Goal: Task Accomplishment & Management: Use online tool/utility

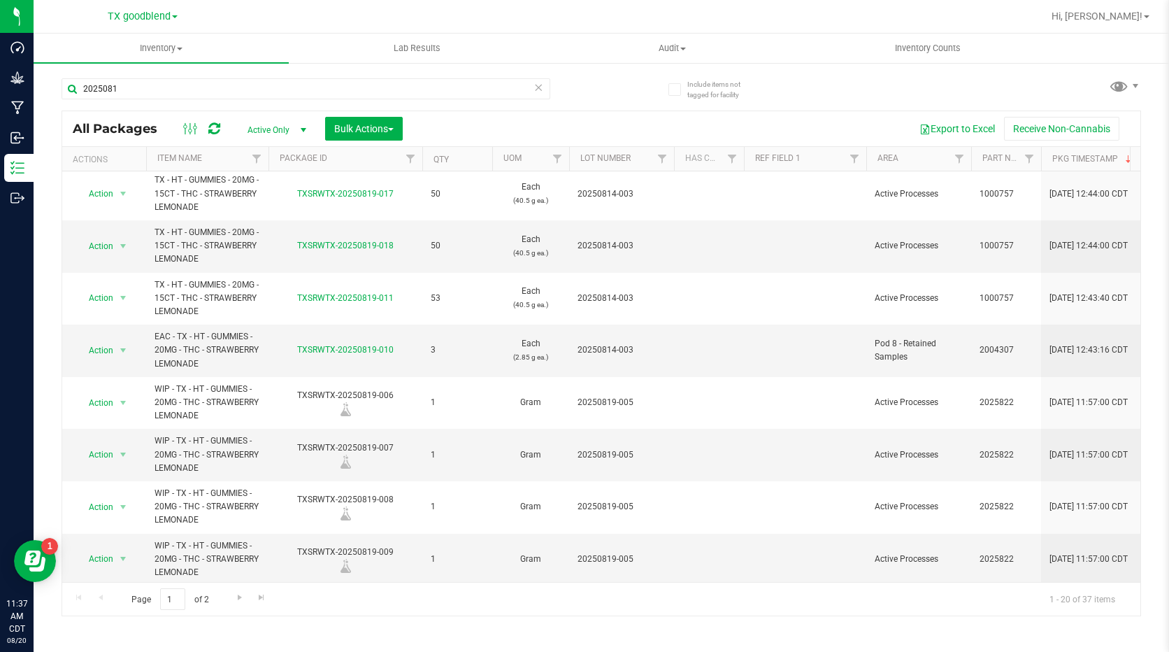
scroll to position [643, 0]
type input "20250813"
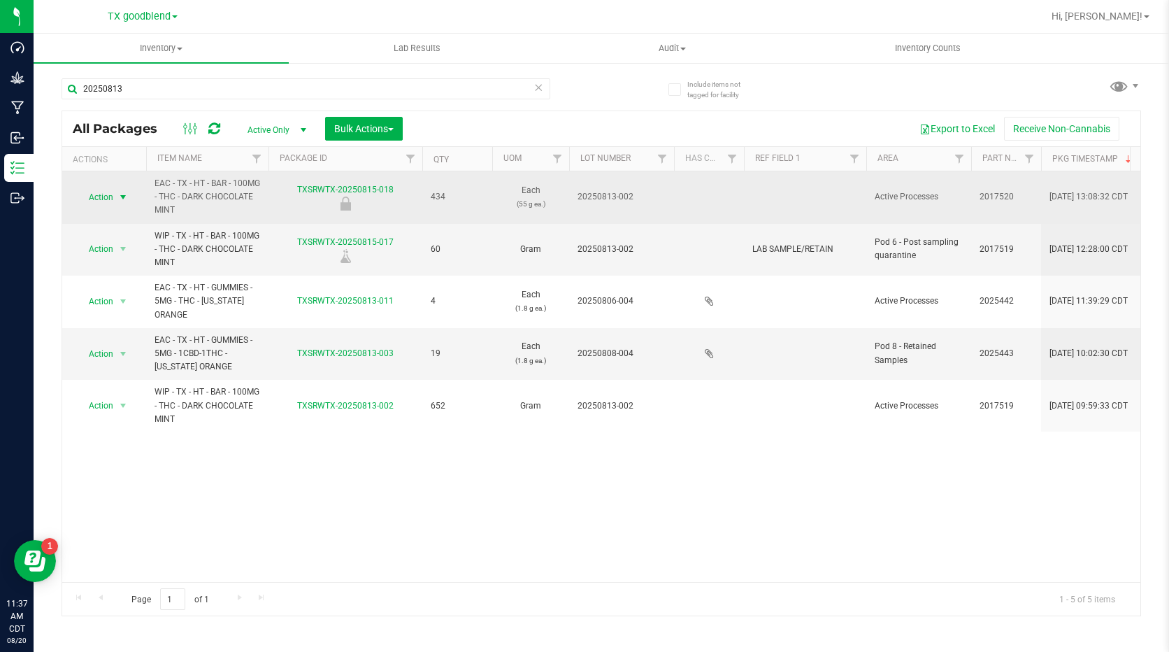
click at [108, 192] on span "Action" at bounding box center [95, 197] width 38 height 20
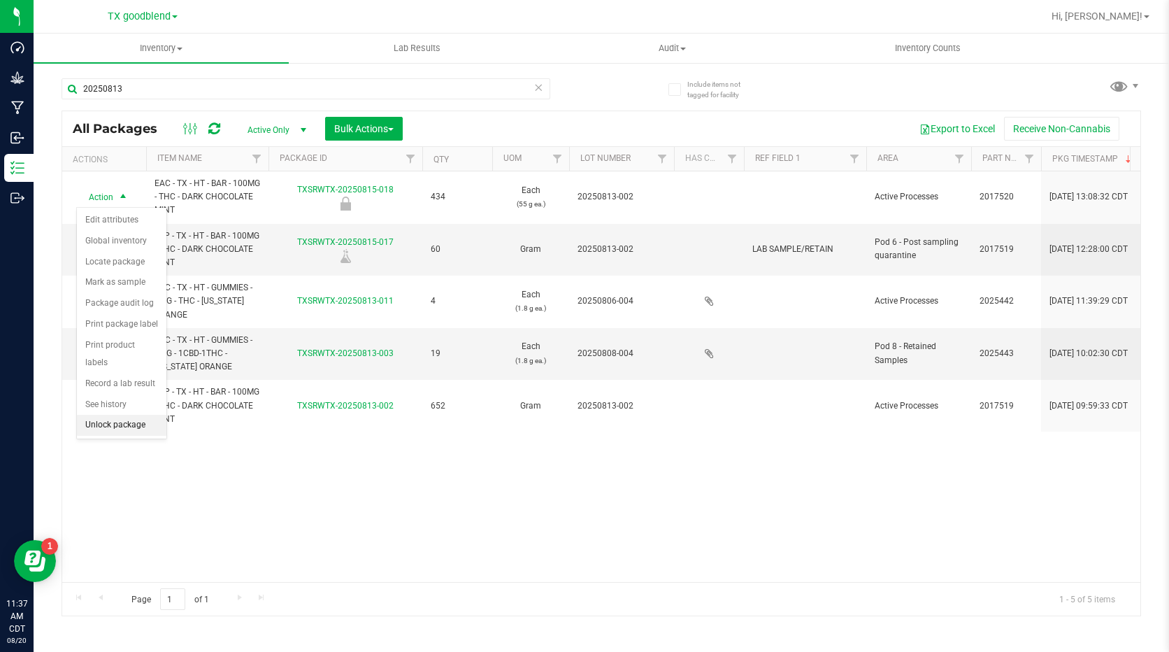
click at [138, 415] on li "Unlock package" at bounding box center [122, 425] width 90 height 21
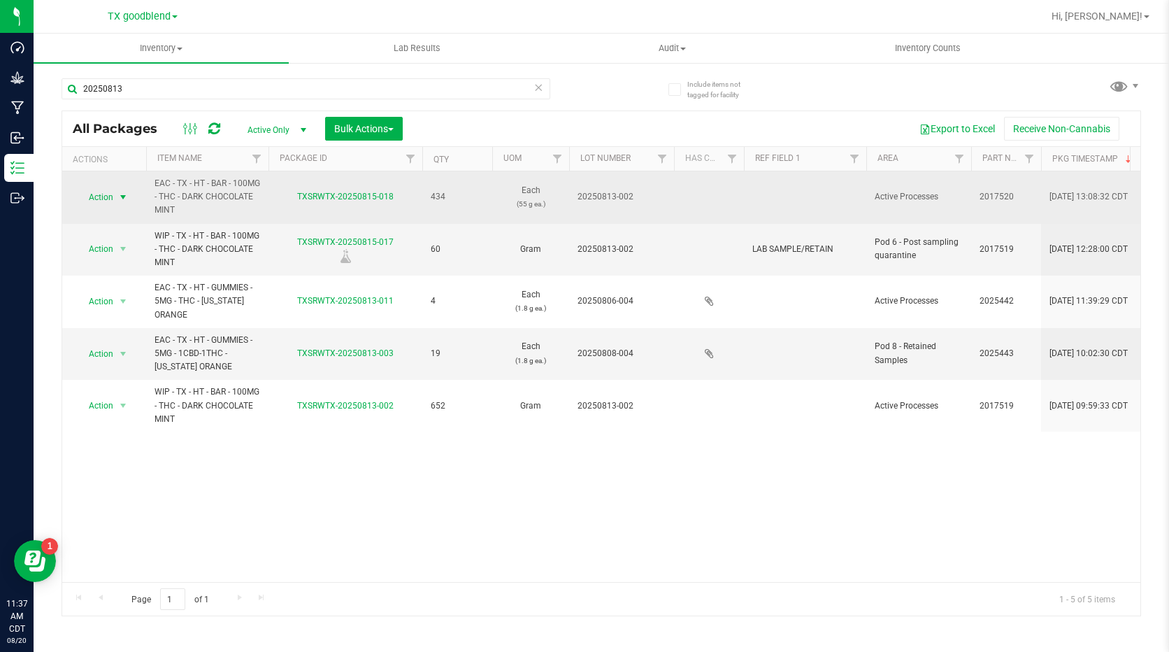
click at [115, 194] on span "select" at bounding box center [123, 197] width 17 height 20
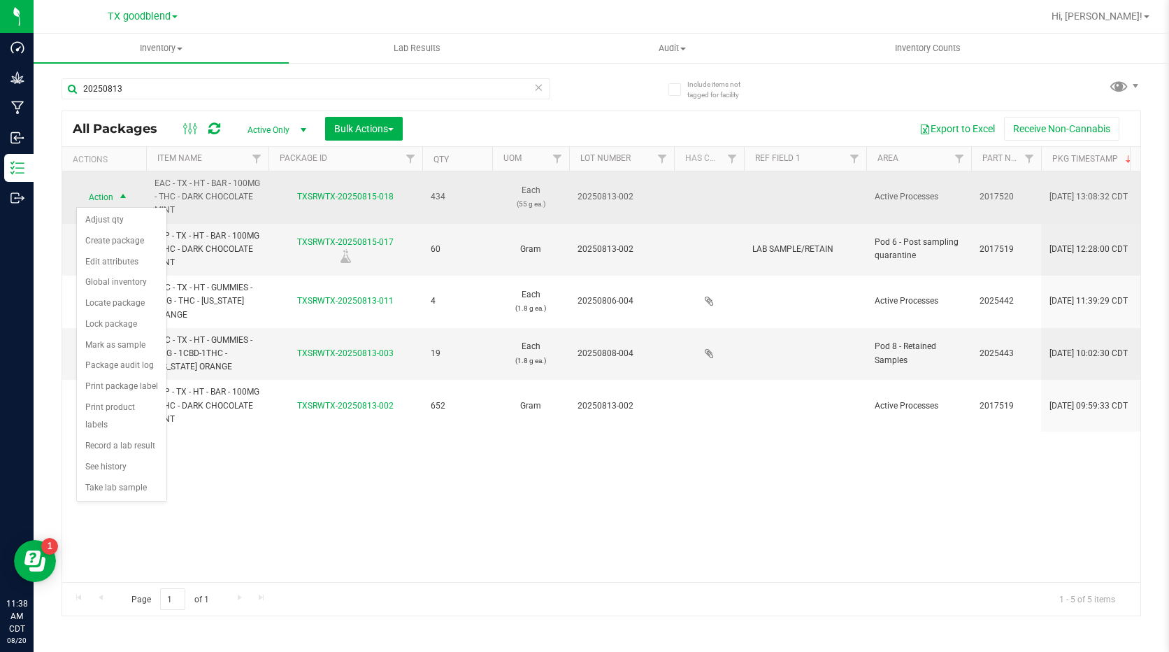
click at [115, 194] on span "select" at bounding box center [123, 197] width 17 height 20
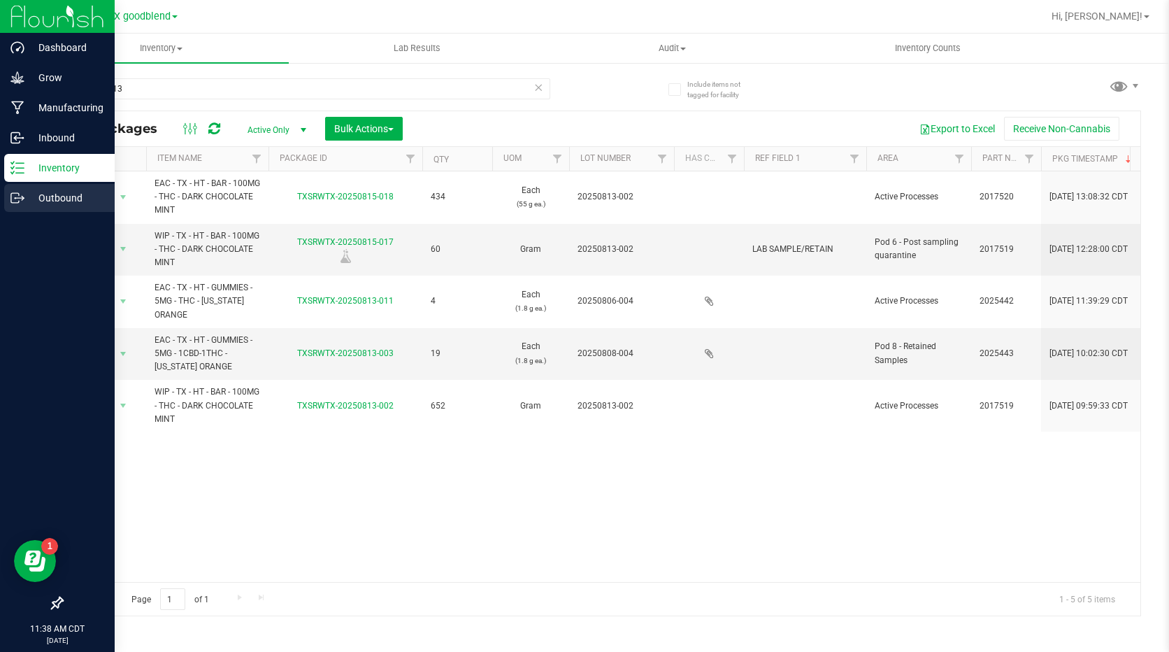
click at [43, 194] on p "Outbound" at bounding box center [66, 197] width 84 height 17
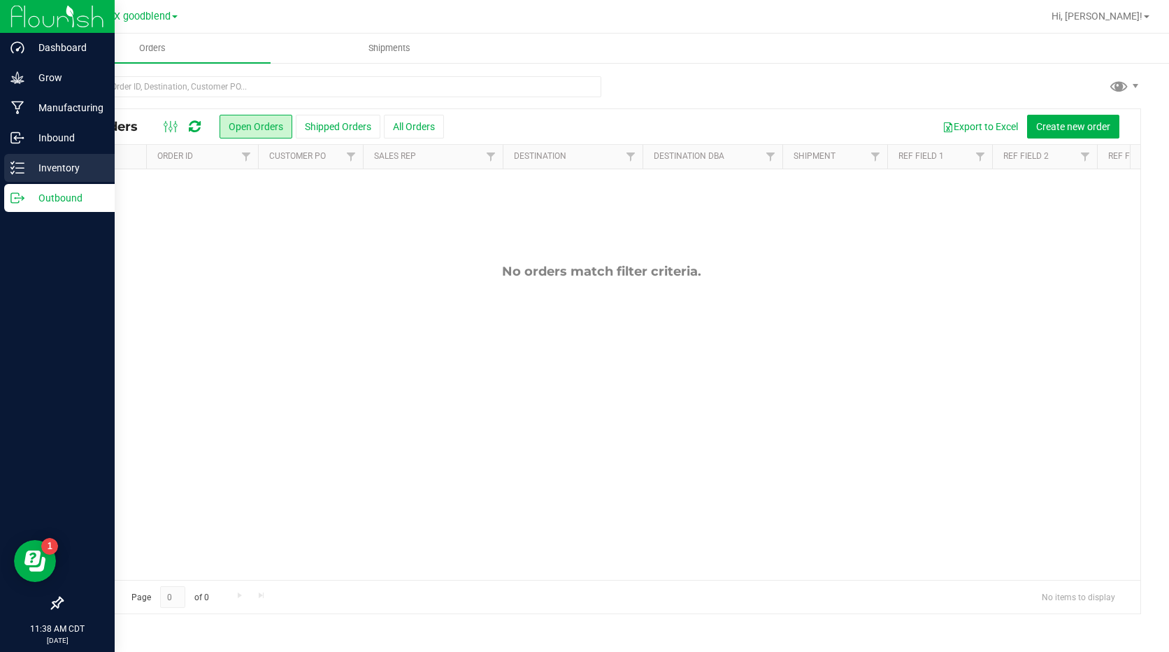
click at [71, 166] on p "Inventory" at bounding box center [66, 167] width 84 height 17
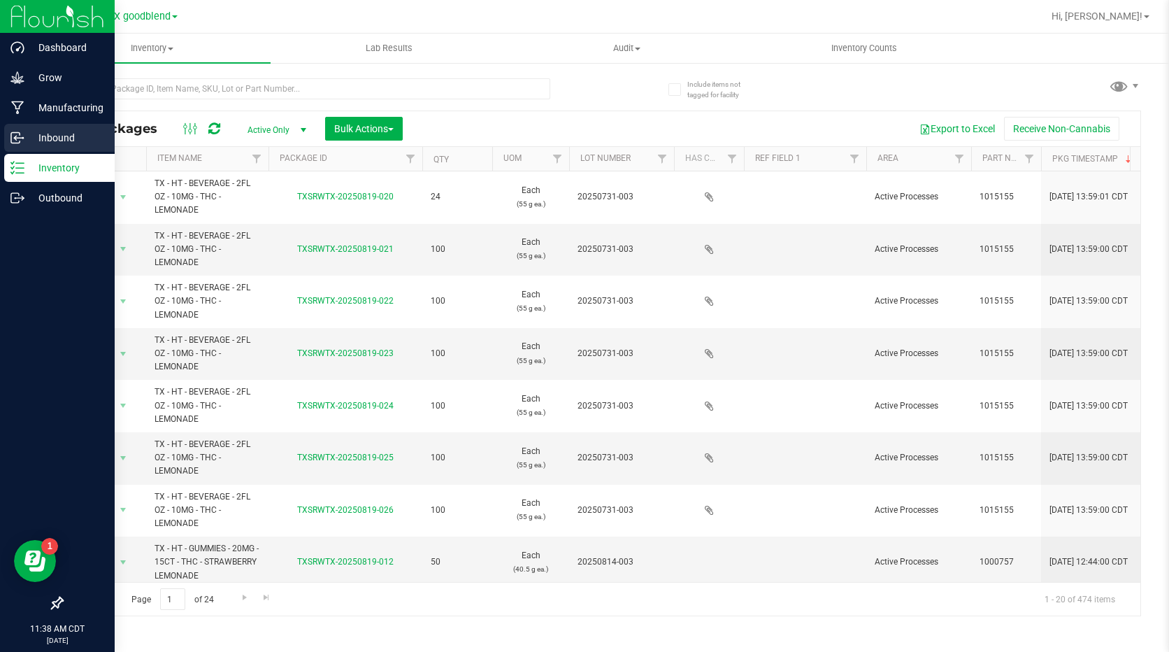
click at [79, 136] on p "Inbound" at bounding box center [66, 137] width 84 height 17
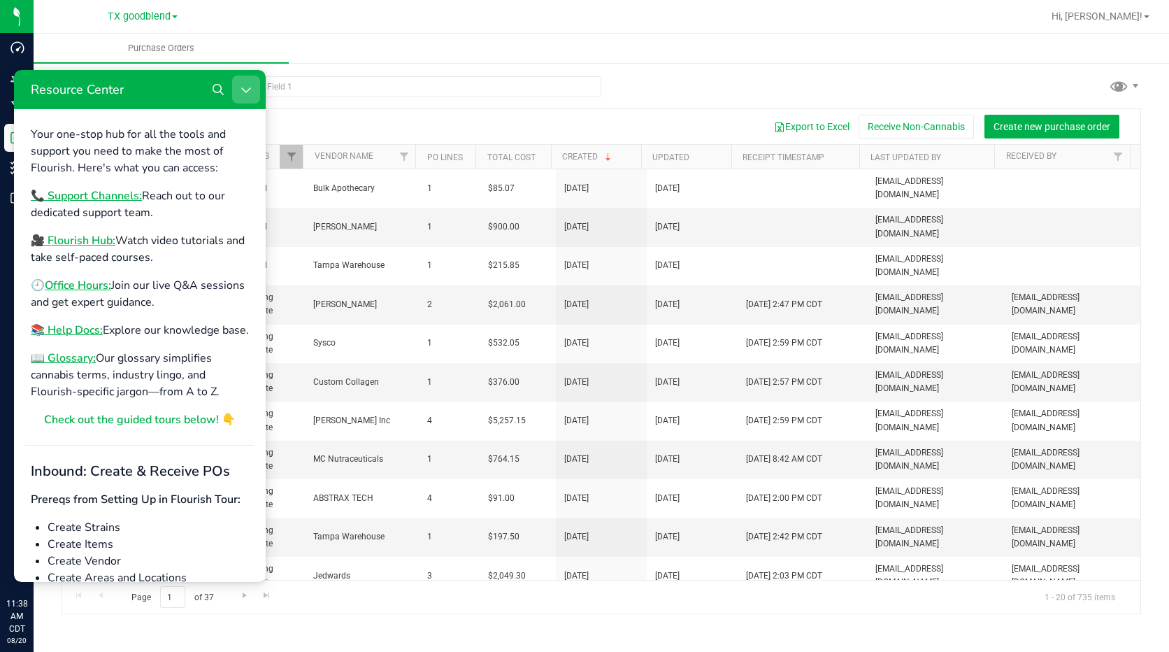
click at [248, 86] on icon "Close Resource Center" at bounding box center [246, 89] width 11 height 11
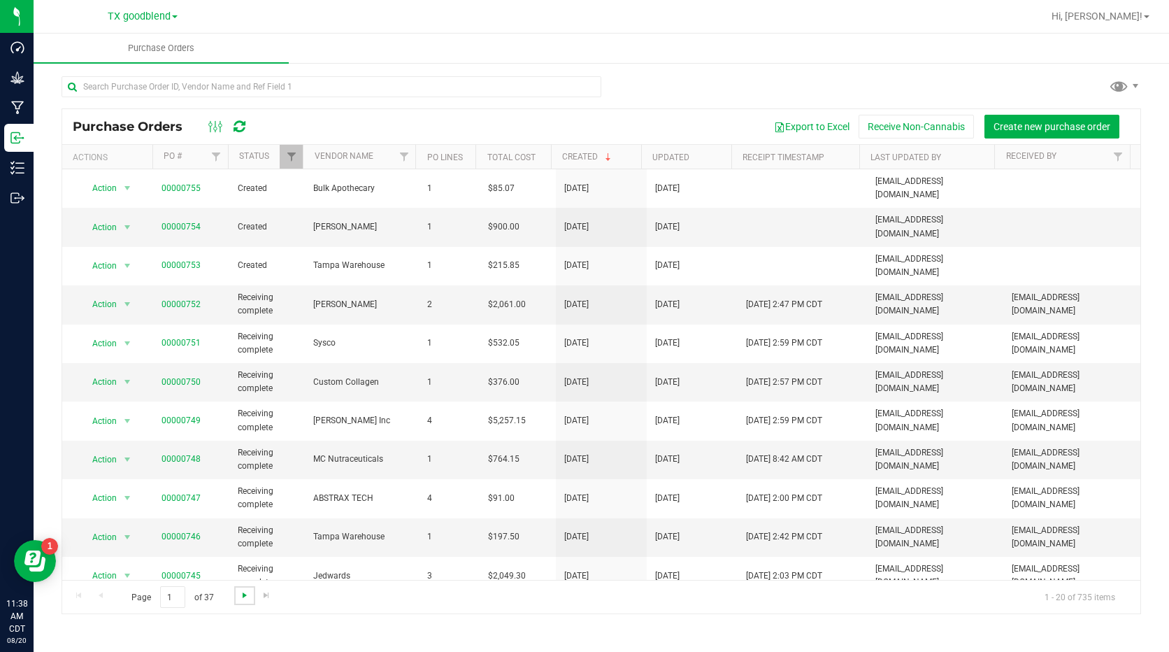
click at [243, 594] on span "Go to the next page" at bounding box center [244, 594] width 11 height 11
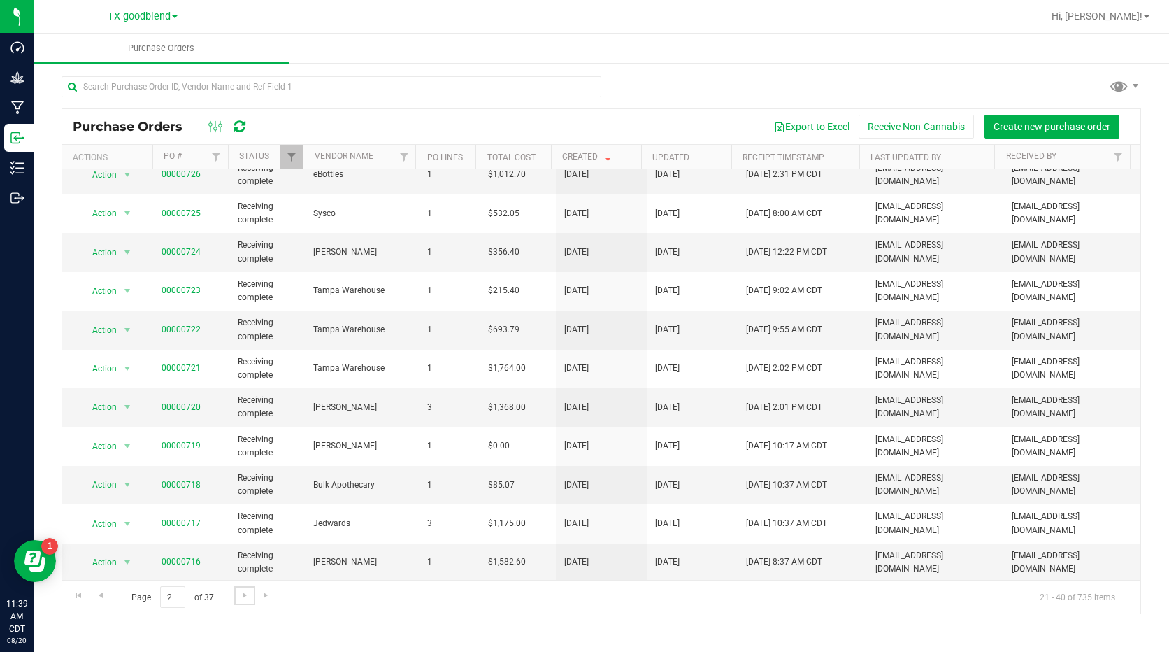
scroll to position [364, 0]
click at [243, 594] on span "Go to the next page" at bounding box center [244, 594] width 11 height 11
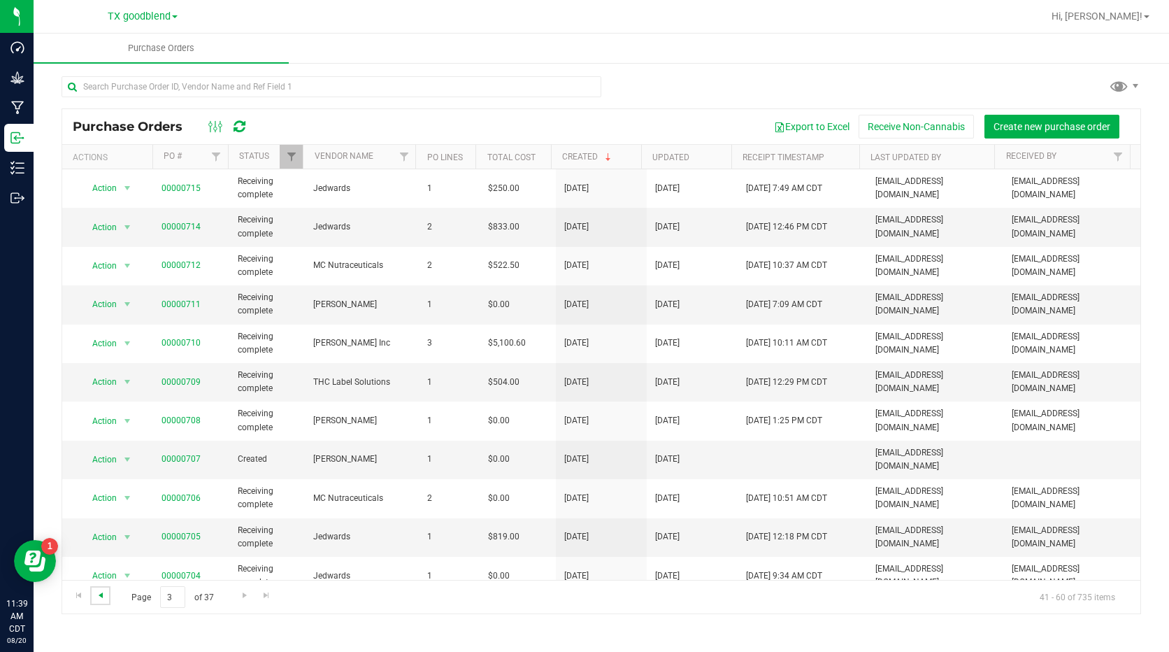
click at [103, 596] on span "Go to the previous page" at bounding box center [100, 594] width 11 height 11
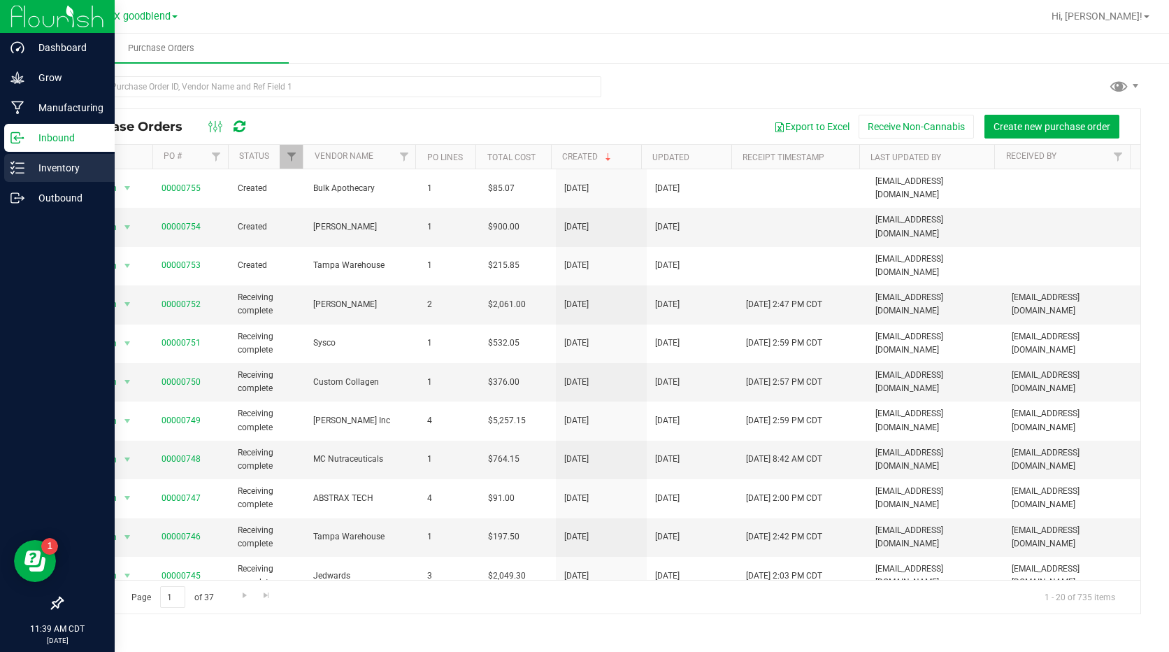
click at [69, 164] on p "Inventory" at bounding box center [66, 167] width 84 height 17
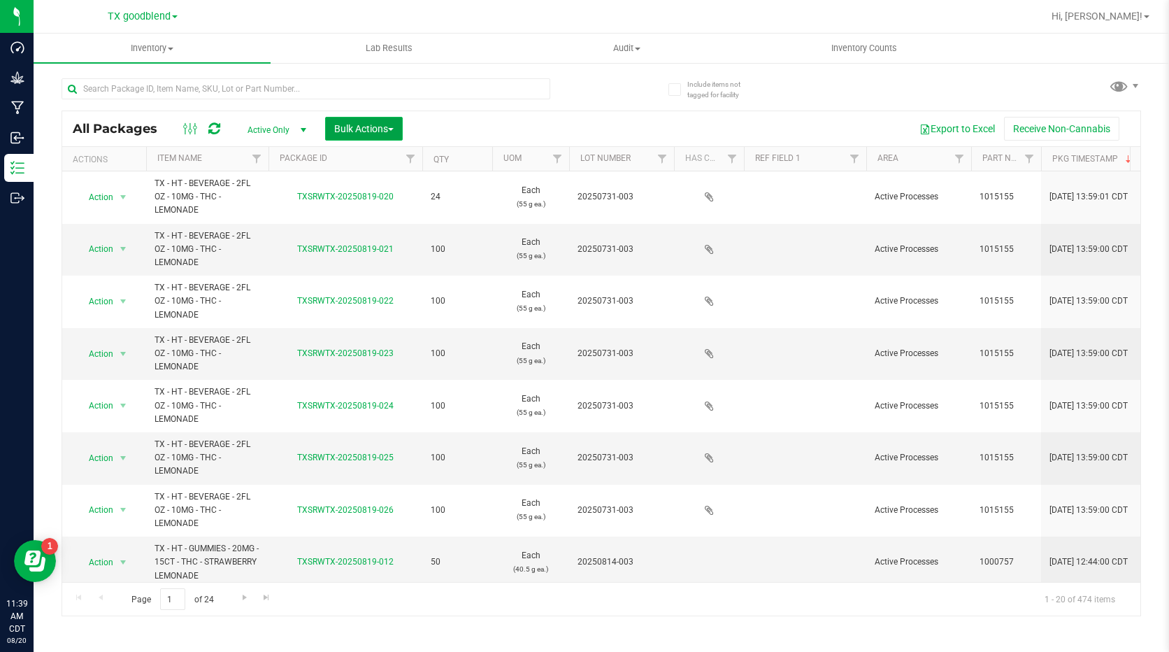
click at [375, 127] on span "Bulk Actions" at bounding box center [363, 128] width 59 height 11
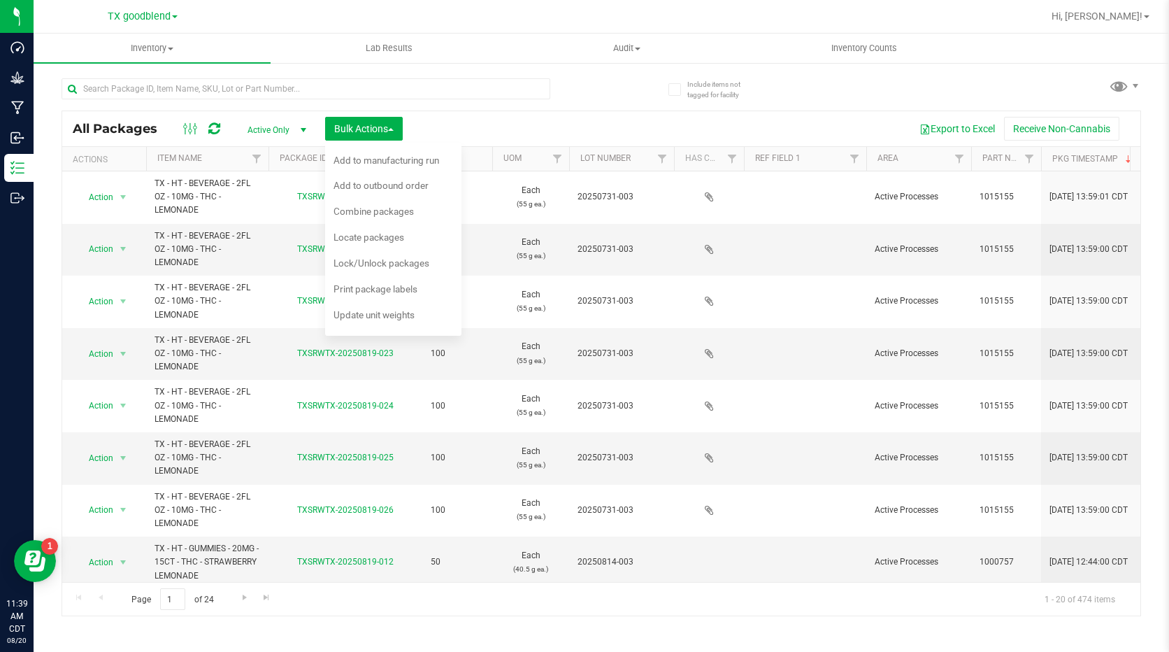
click at [508, 127] on div "Export to Excel Receive Non-Cannabis" at bounding box center [771, 129] width 717 height 24
click at [462, 21] on div at bounding box center [646, 16] width 792 height 27
click at [407, 188] on span "Add to outbound order" at bounding box center [381, 185] width 95 height 11
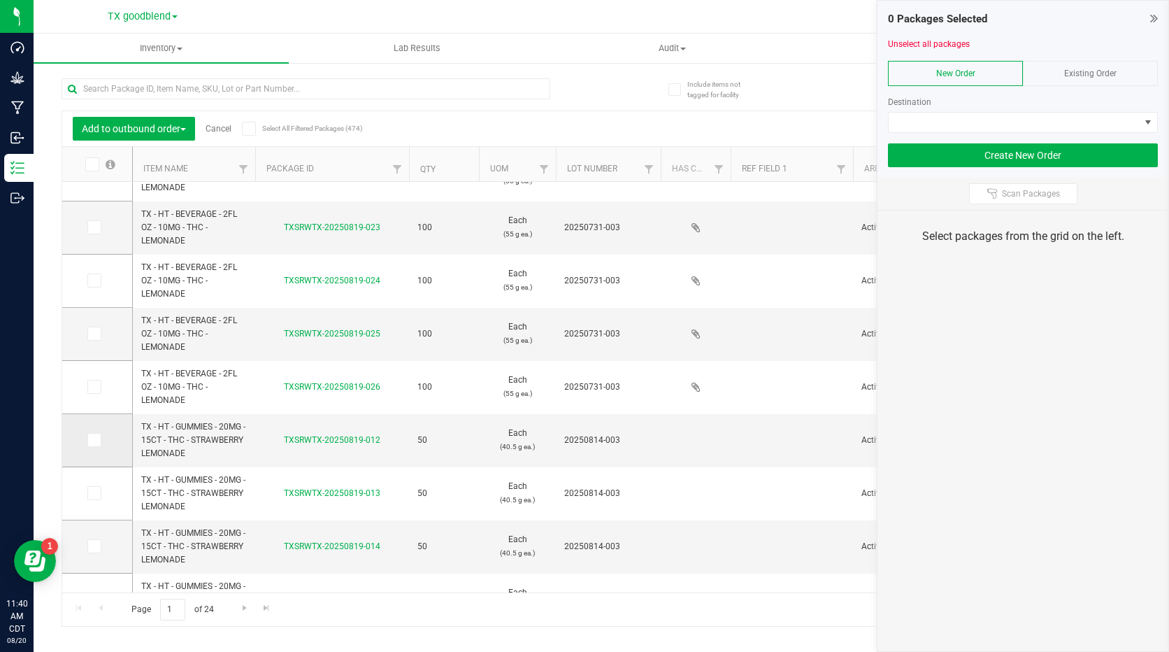
click at [94, 440] on icon at bounding box center [93, 440] width 9 height 0
click at [0, 0] on input "checkbox" at bounding box center [0, 0] width 0 height 0
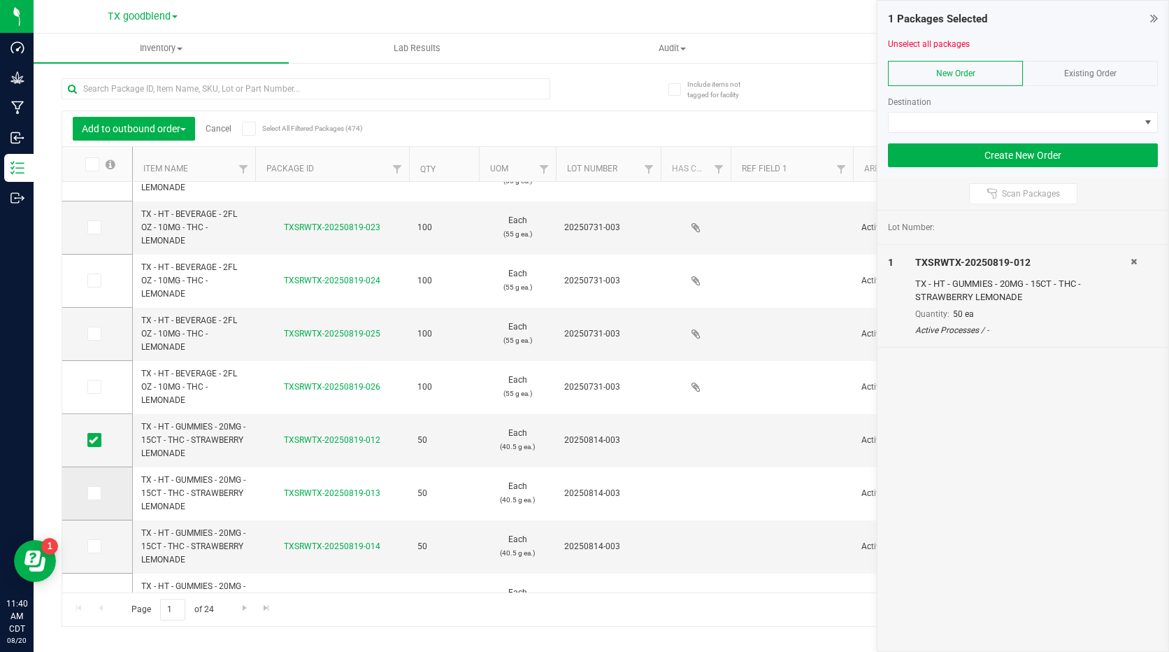
click at [101, 493] on span at bounding box center [94, 493] width 14 height 14
click at [0, 0] on input "checkbox" at bounding box center [0, 0] width 0 height 0
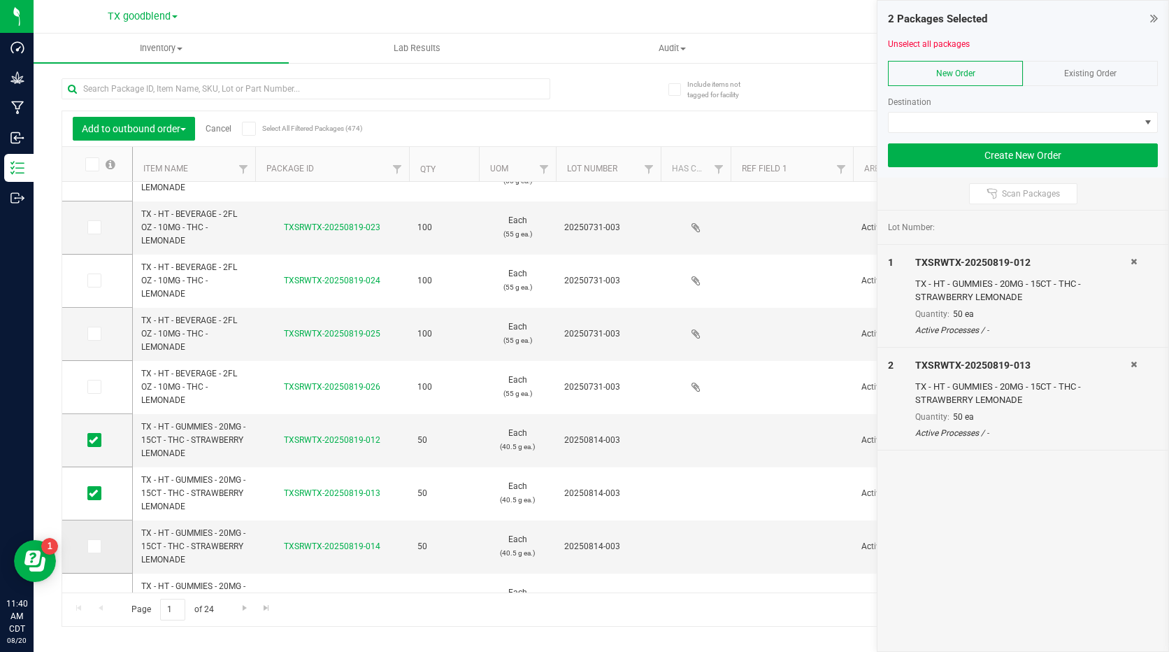
click at [95, 546] on icon at bounding box center [93, 546] width 9 height 0
click at [0, 0] on input "checkbox" at bounding box center [0, 0] width 0 height 0
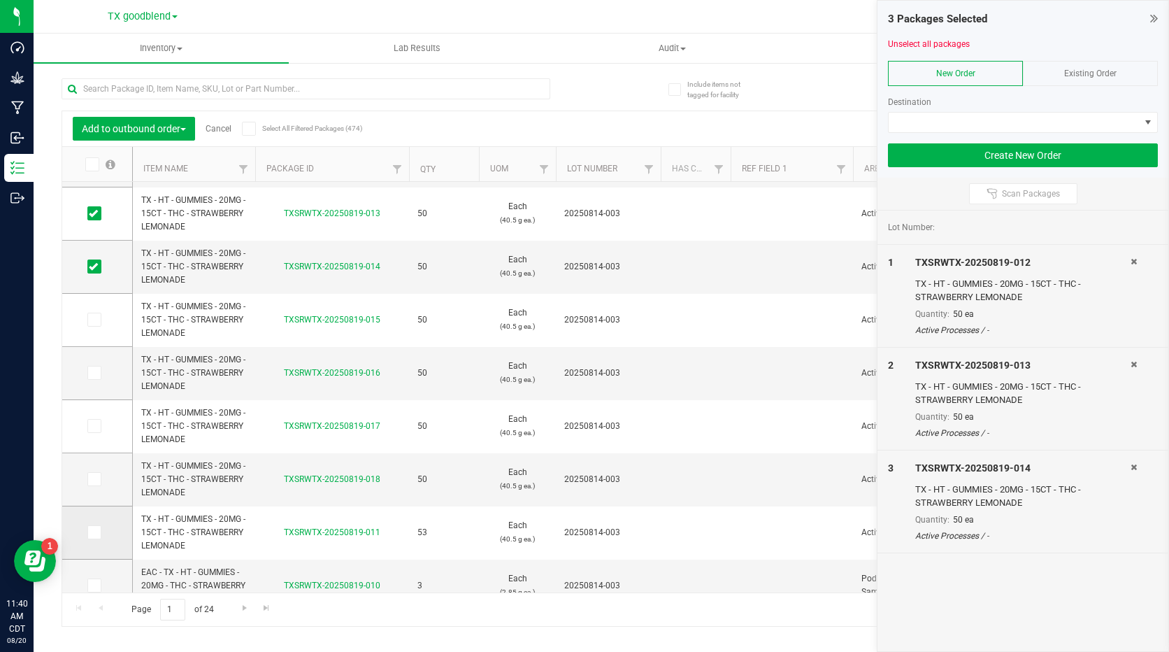
click at [98, 530] on span at bounding box center [94, 532] width 14 height 14
click at [0, 0] on input "checkbox" at bounding box center [0, 0] width 0 height 0
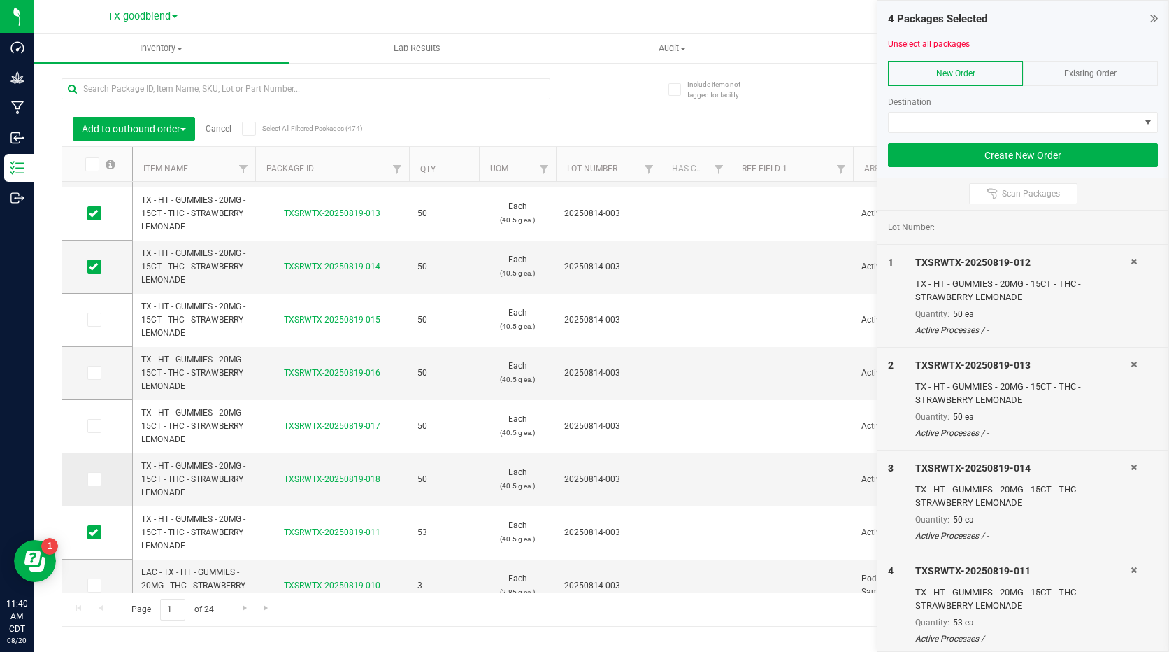
click at [99, 484] on span at bounding box center [94, 479] width 14 height 14
click at [0, 0] on input "checkbox" at bounding box center [0, 0] width 0 height 0
click at [98, 434] on td at bounding box center [97, 426] width 70 height 53
click at [96, 426] on icon at bounding box center [93, 426] width 9 height 0
click at [0, 0] on input "checkbox" at bounding box center [0, 0] width 0 height 0
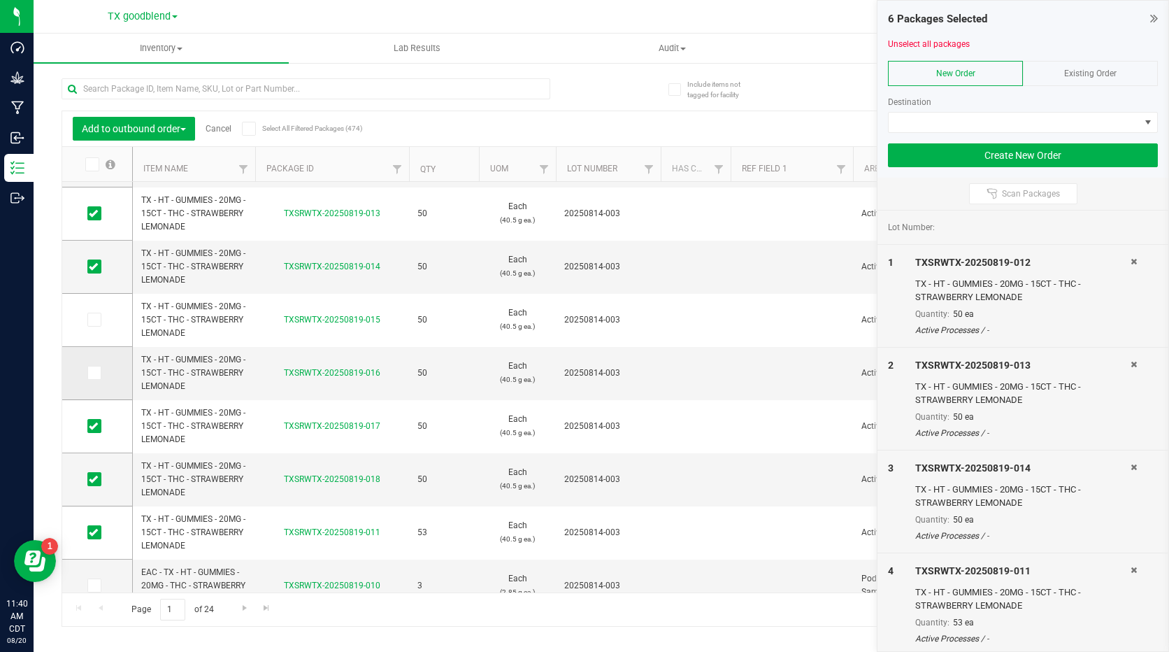
click at [92, 373] on icon at bounding box center [93, 373] width 9 height 0
click at [0, 0] on input "checkbox" at bounding box center [0, 0] width 0 height 0
click at [95, 320] on icon at bounding box center [93, 320] width 9 height 0
click at [0, 0] on input "checkbox" at bounding box center [0, 0] width 0 height 0
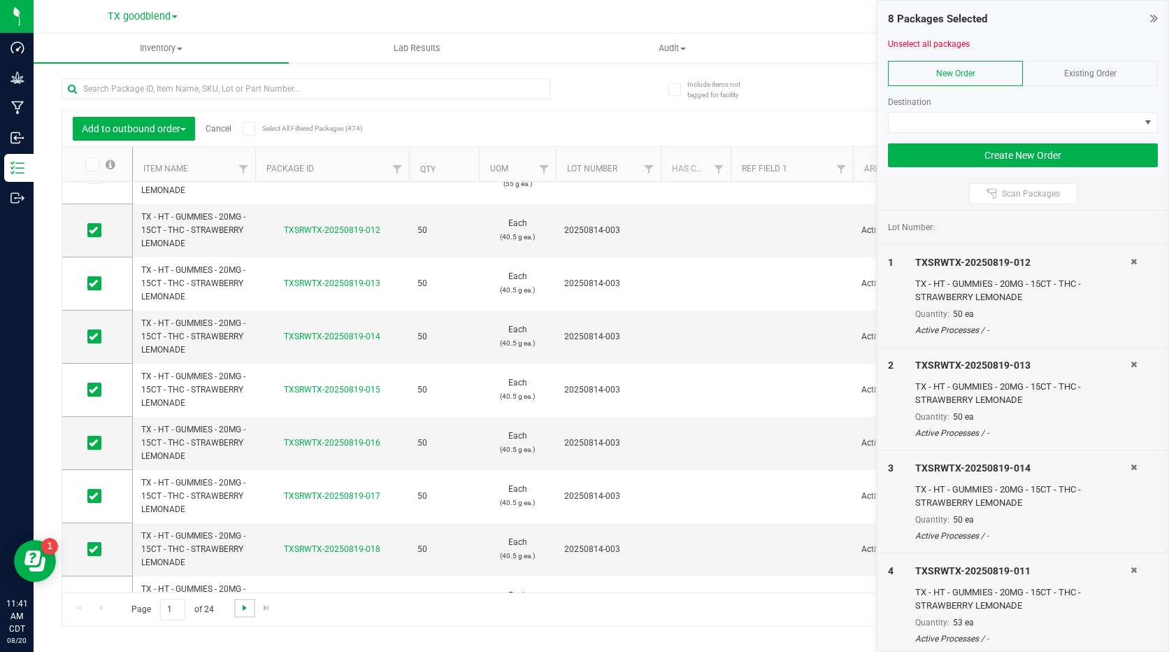
click at [245, 605] on span "Go to the next page" at bounding box center [244, 607] width 11 height 11
